Goal: Task Accomplishment & Management: Use online tool/utility

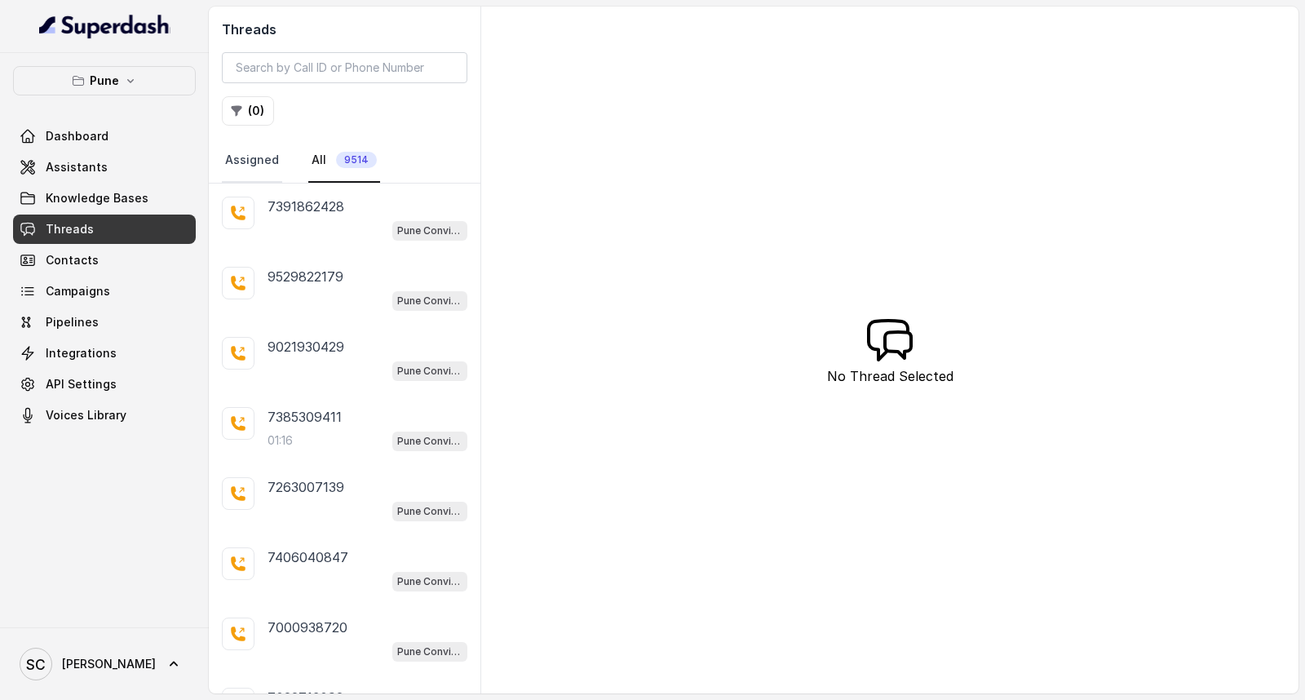
click at [223, 158] on link "Assigned" at bounding box center [252, 161] width 60 height 44
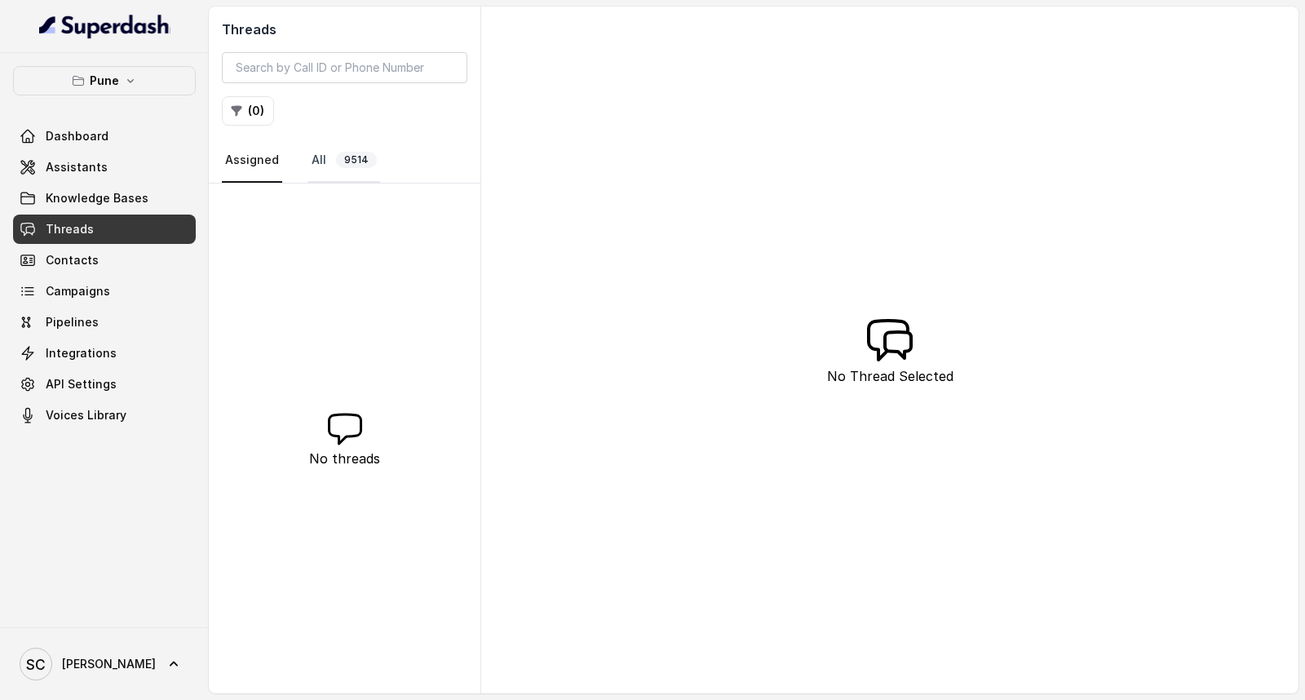
click at [340, 155] on span "9514" at bounding box center [356, 160] width 41 height 16
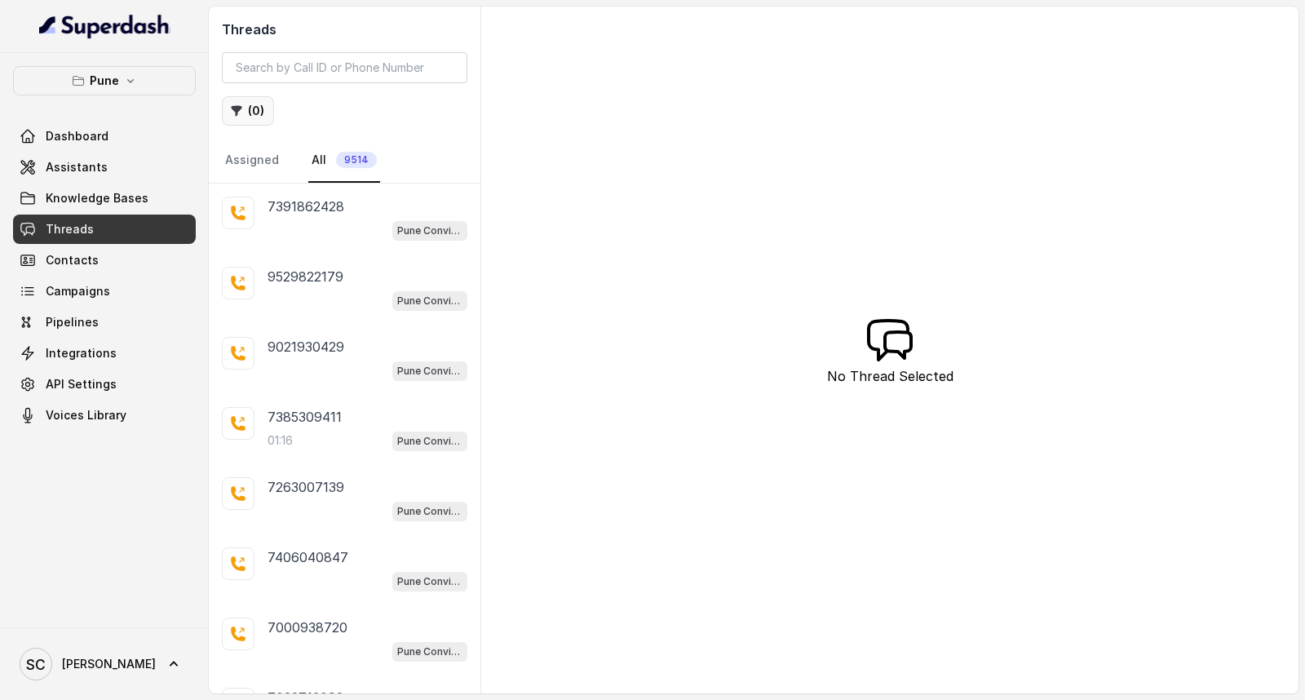
click at [246, 108] on button "( 0 )" at bounding box center [248, 110] width 52 height 29
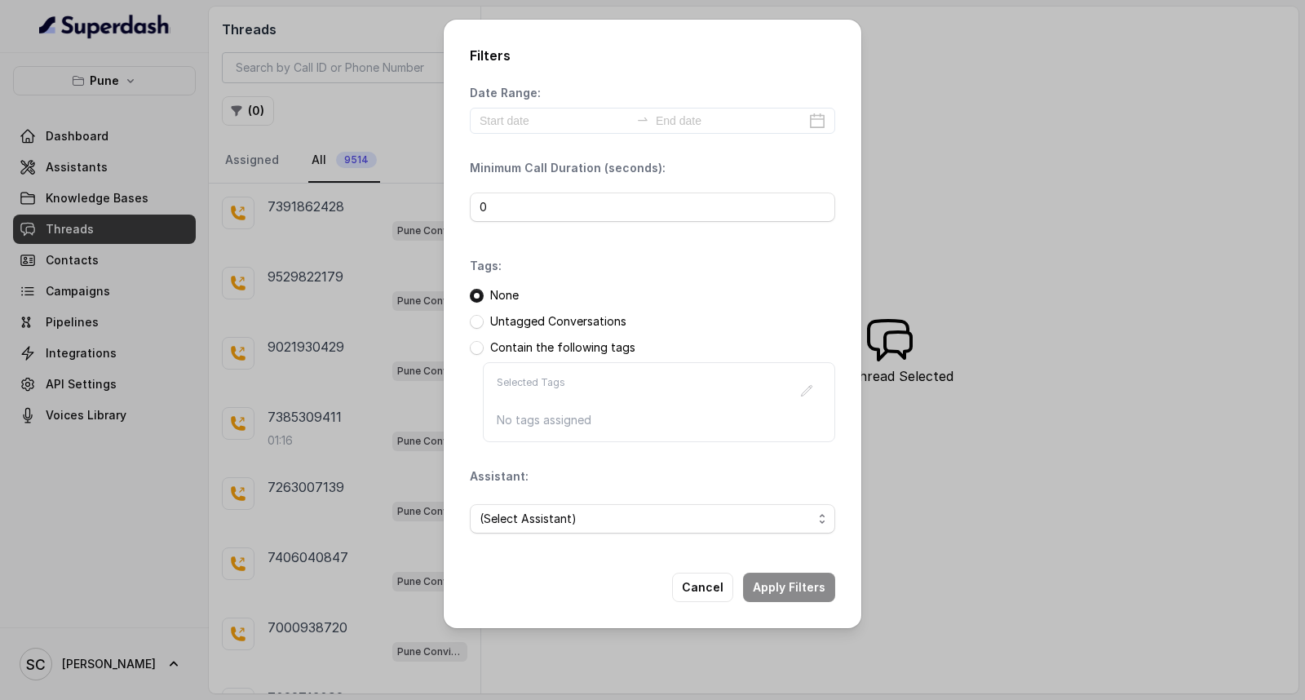
click at [583, 318] on p "Untagged Conversations" at bounding box center [558, 321] width 136 height 16
click at [475, 321] on span at bounding box center [477, 322] width 14 height 14
click at [617, 515] on span "(Select Assistant)" at bounding box center [646, 519] width 333 height 20
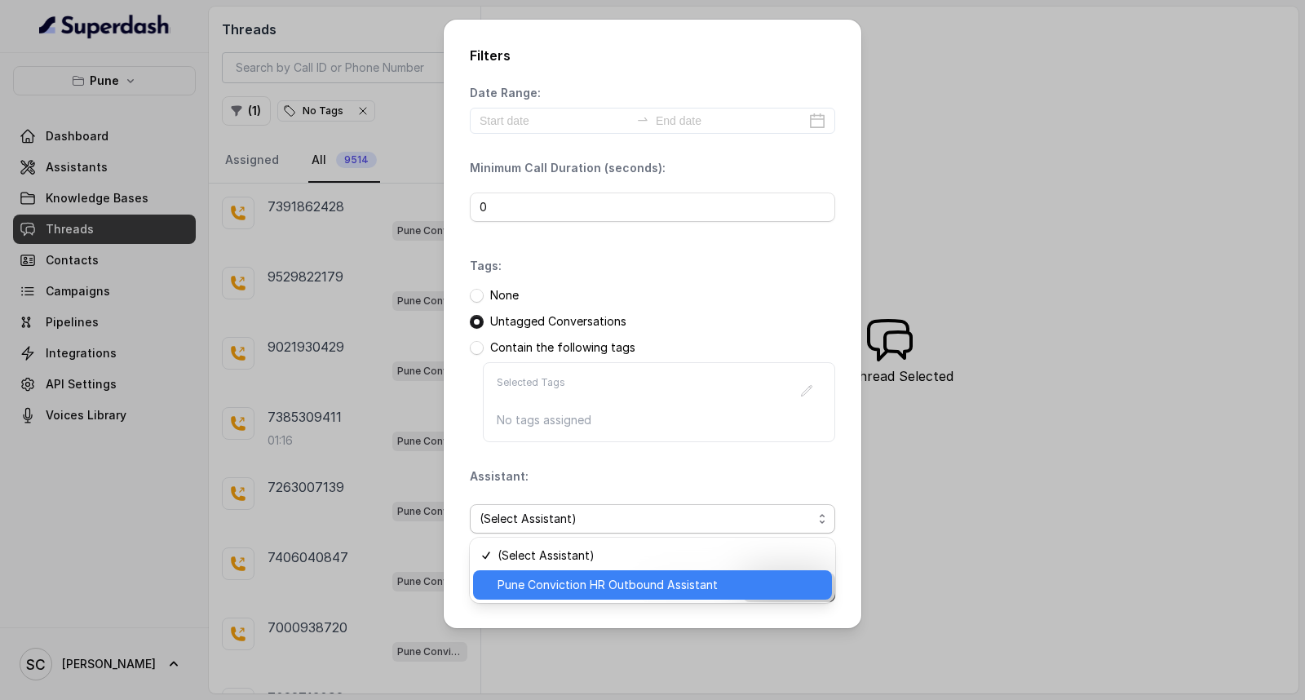
click at [549, 577] on span "Pune Conviction HR Outbound Assistant" at bounding box center [660, 585] width 325 height 20
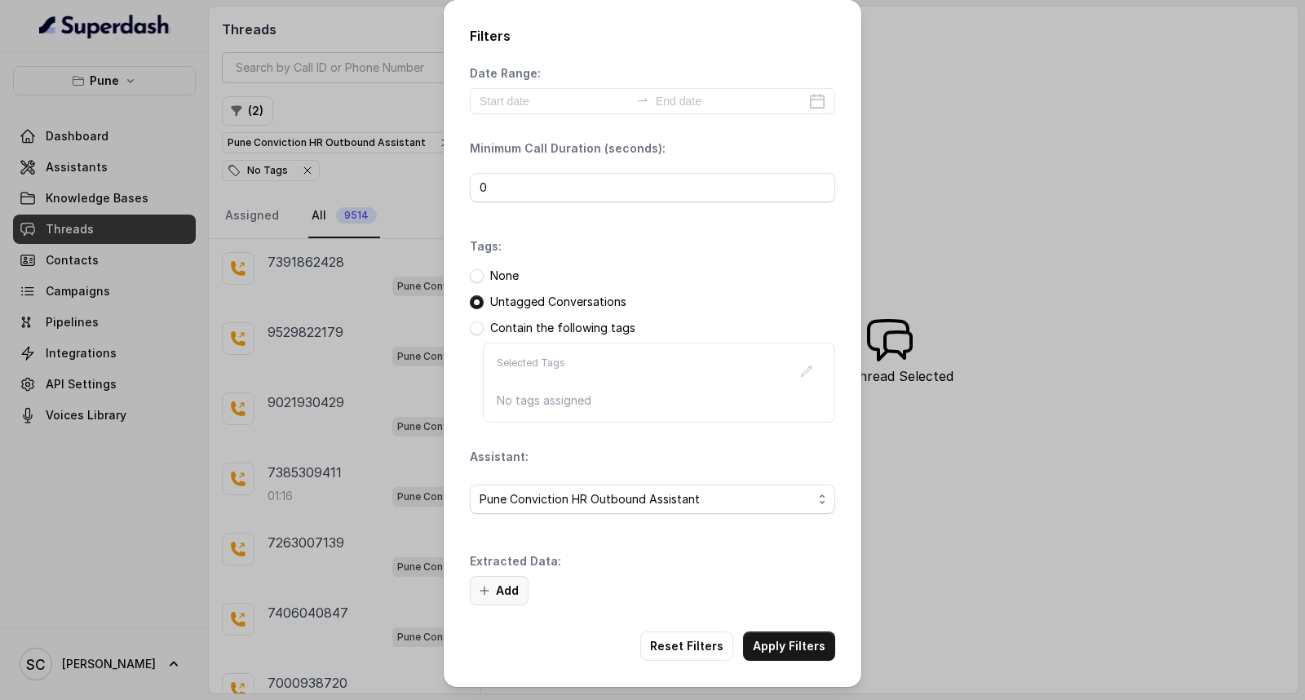
click at [492, 585] on button "Add" at bounding box center [499, 590] width 59 height 29
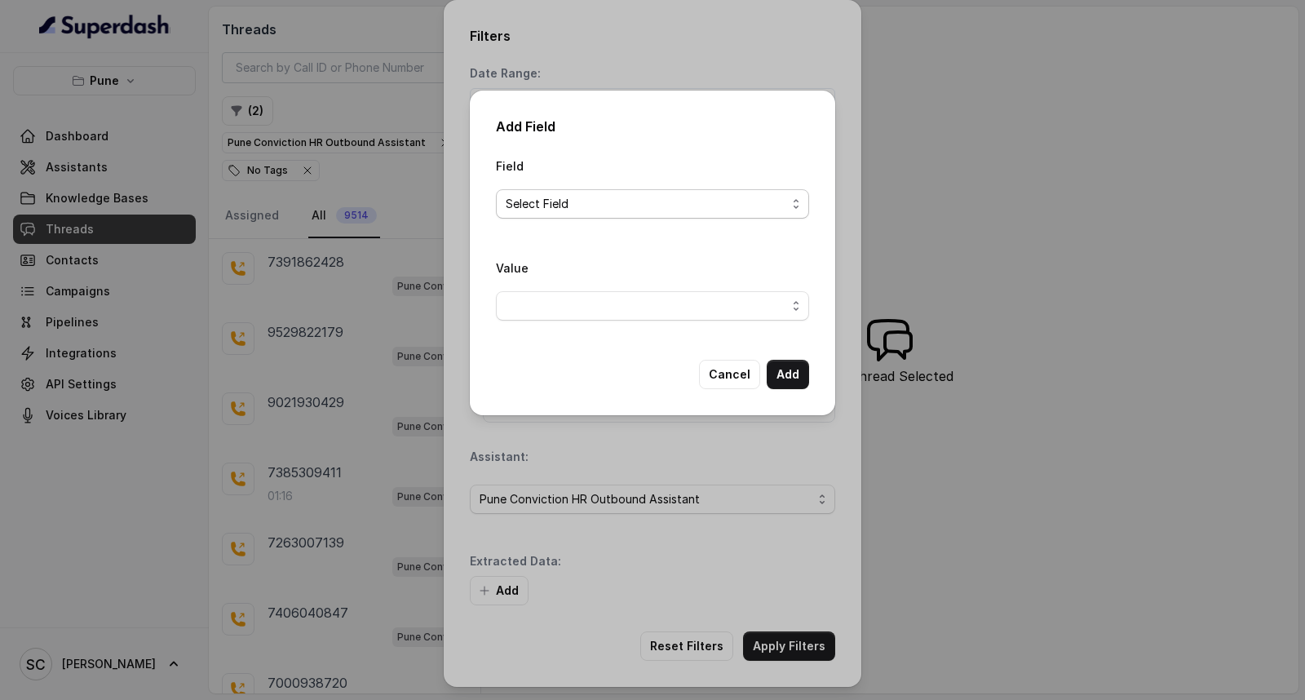
click at [591, 197] on span "Select Field" at bounding box center [646, 204] width 281 height 20
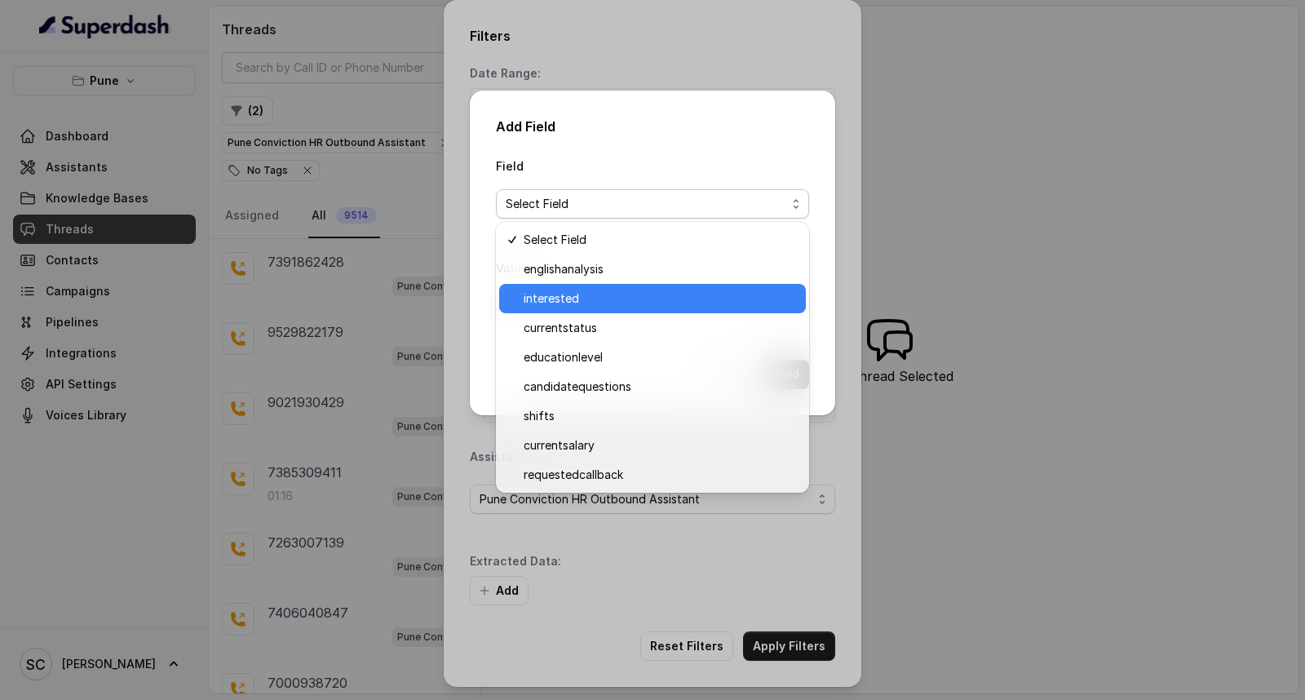
click at [569, 299] on span "interested" at bounding box center [660, 299] width 272 height 20
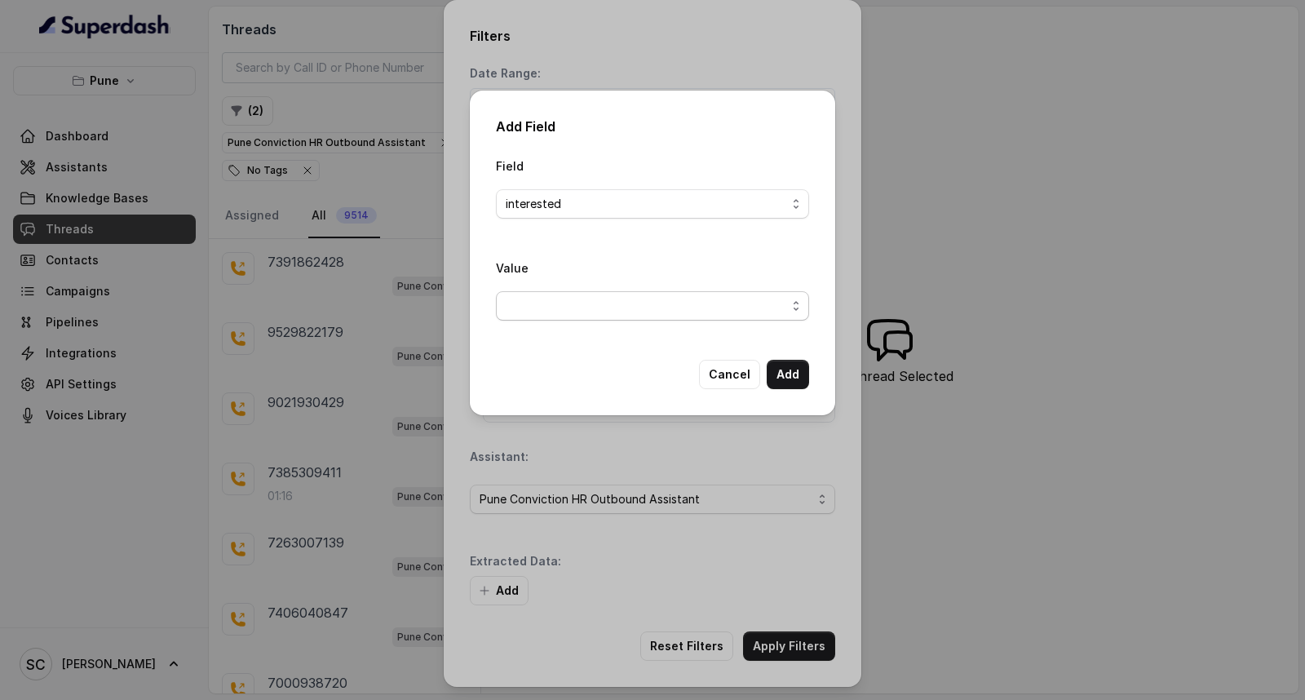
click at [569, 315] on span "button" at bounding box center [652, 305] width 313 height 29
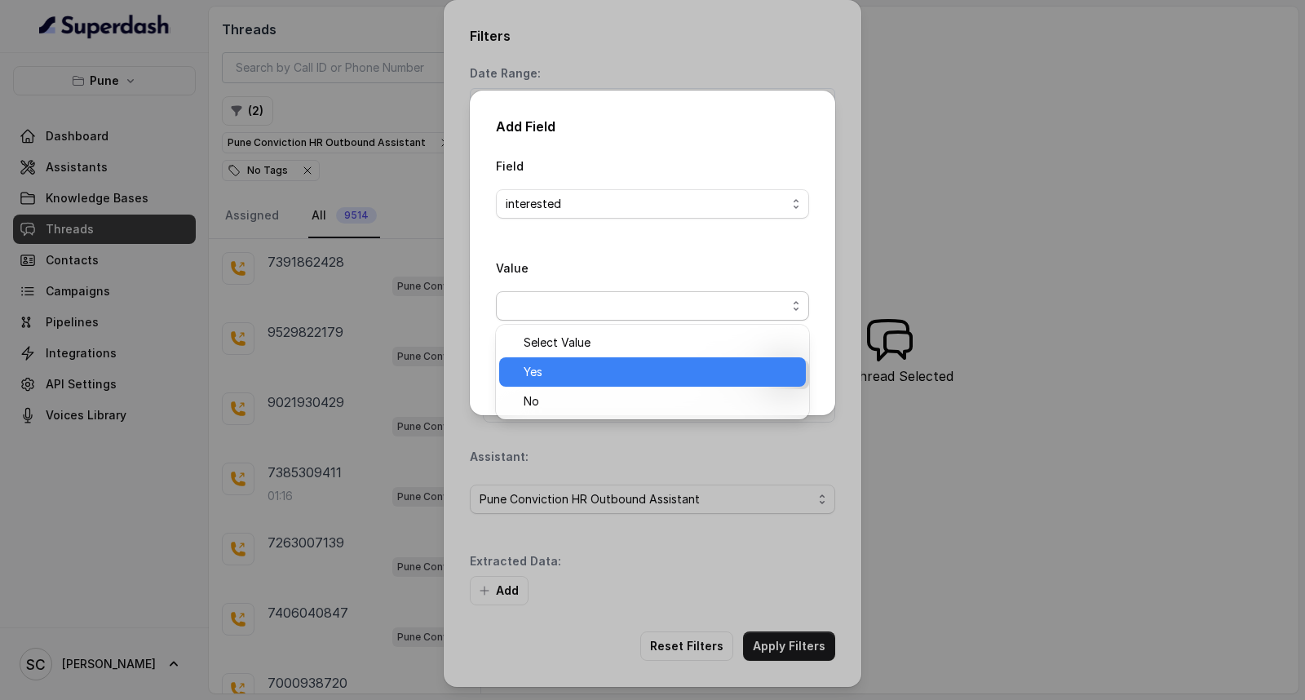
click at [566, 376] on span "Yes" at bounding box center [660, 372] width 272 height 20
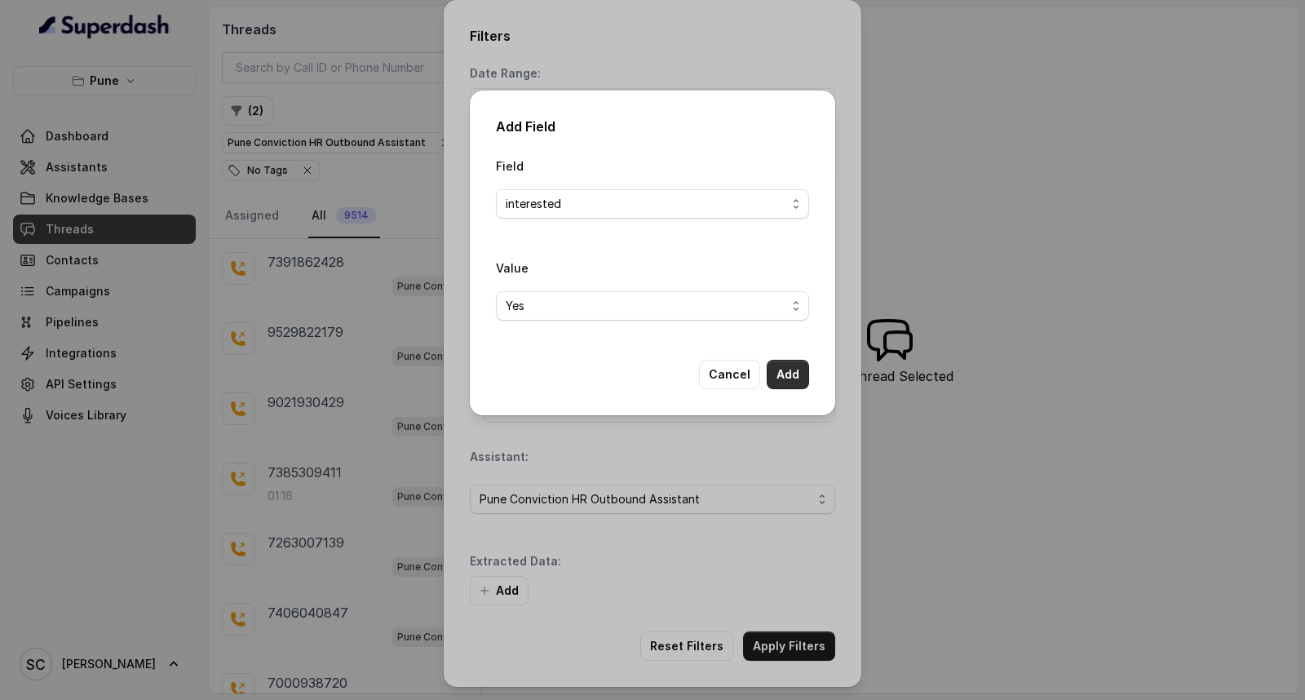
click at [785, 385] on button "Add" at bounding box center [788, 374] width 42 height 29
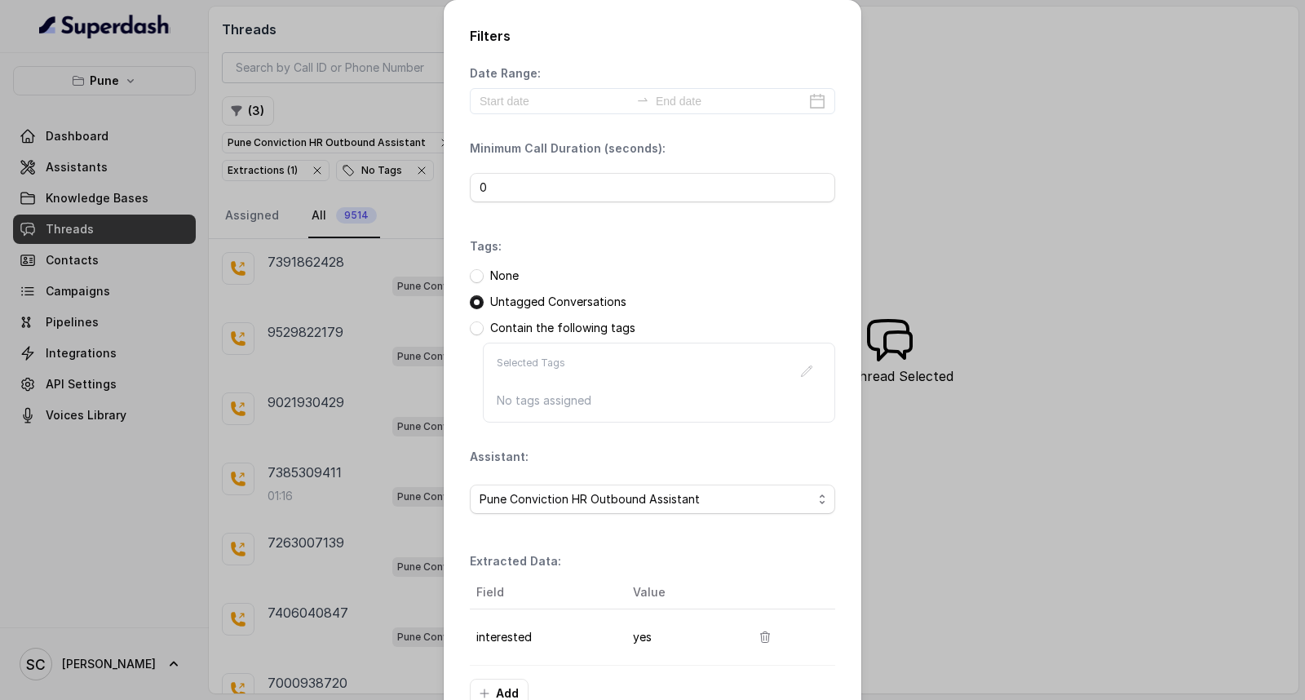
scroll to position [103, 0]
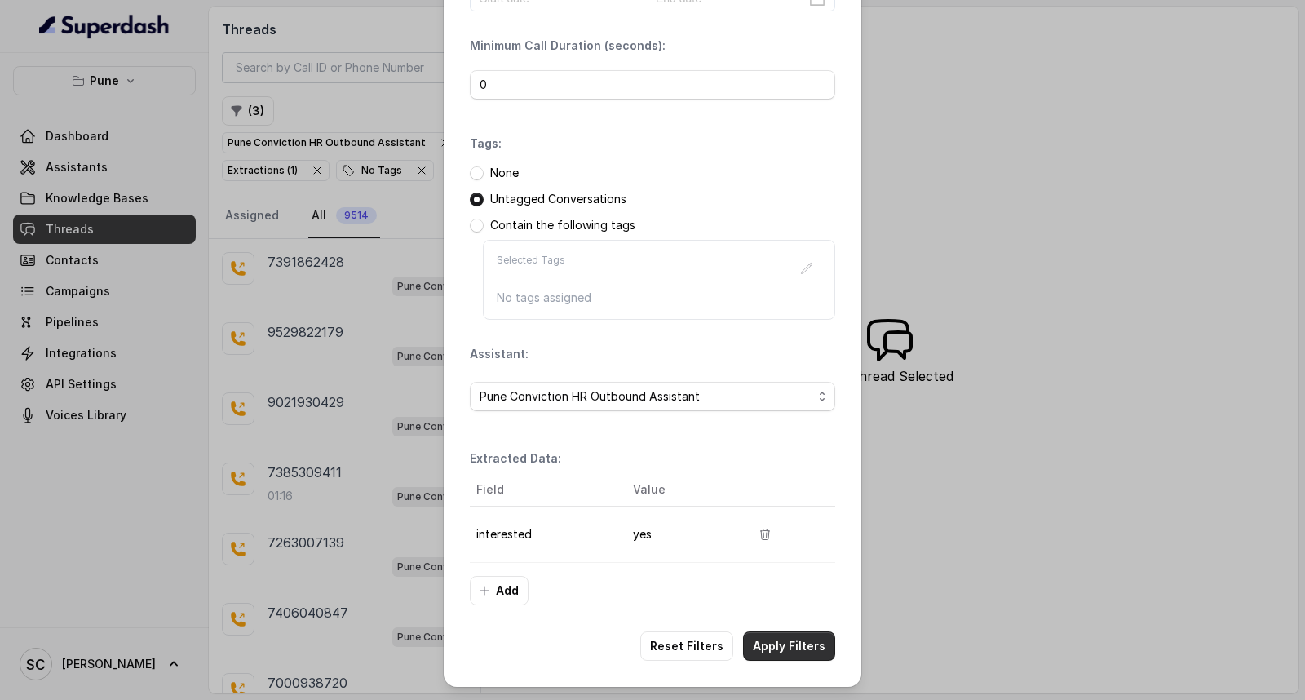
click at [794, 643] on button "Apply Filters" at bounding box center [789, 645] width 92 height 29
